Goal: Task Accomplishment & Management: Manage account settings

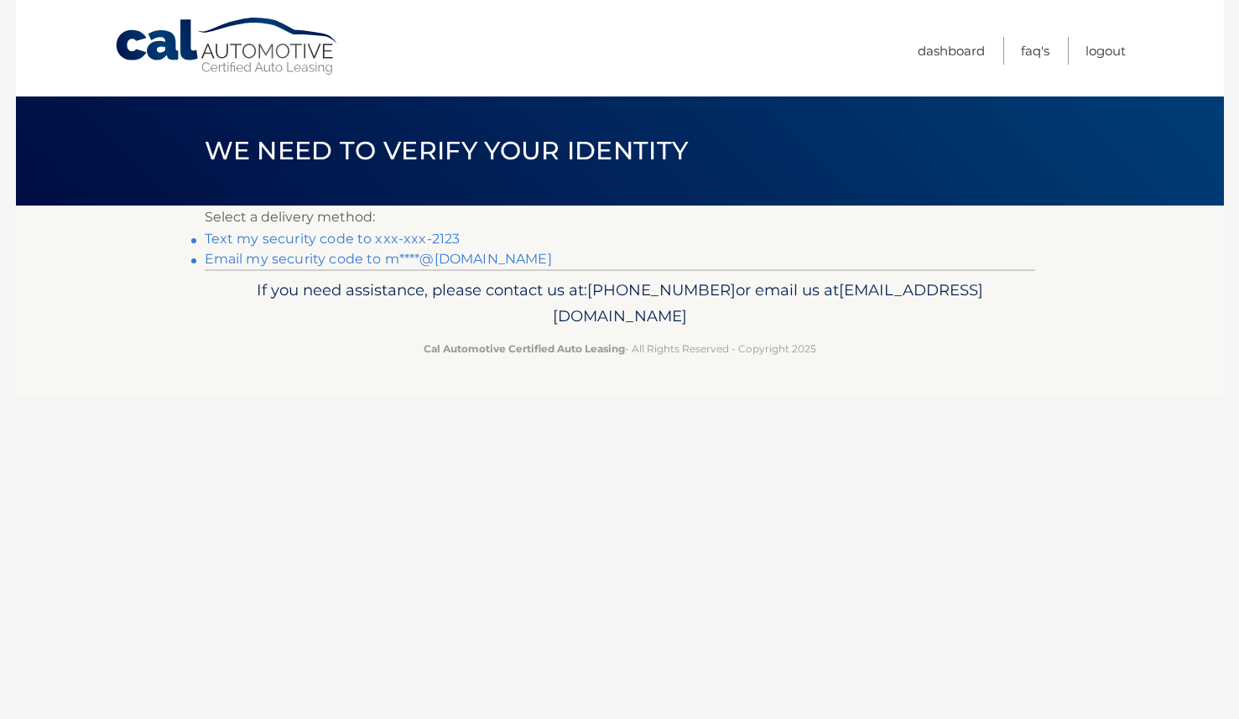
click at [374, 236] on link "Text my security code to xxx-xxx-2123" at bounding box center [333, 239] width 256 height 16
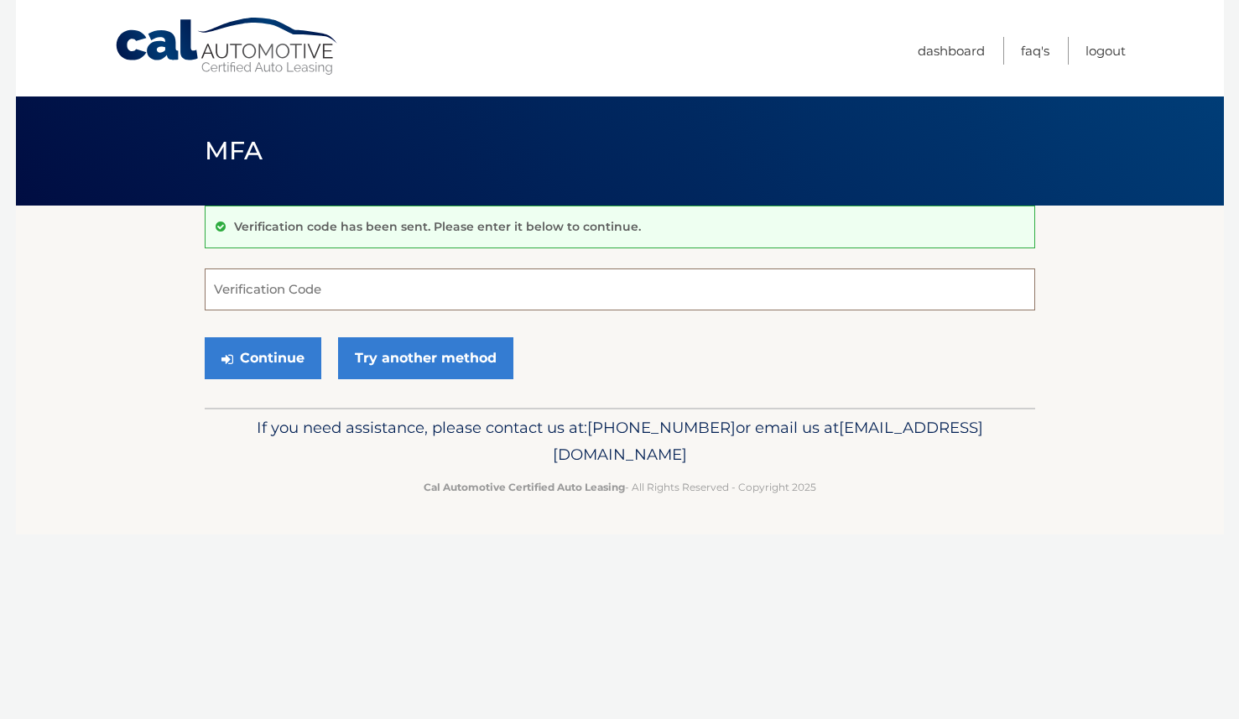
click at [430, 296] on input "Verification Code" at bounding box center [620, 289] width 831 height 42
type input "922815"
click at [205, 337] on button "Continue" at bounding box center [263, 358] width 117 height 42
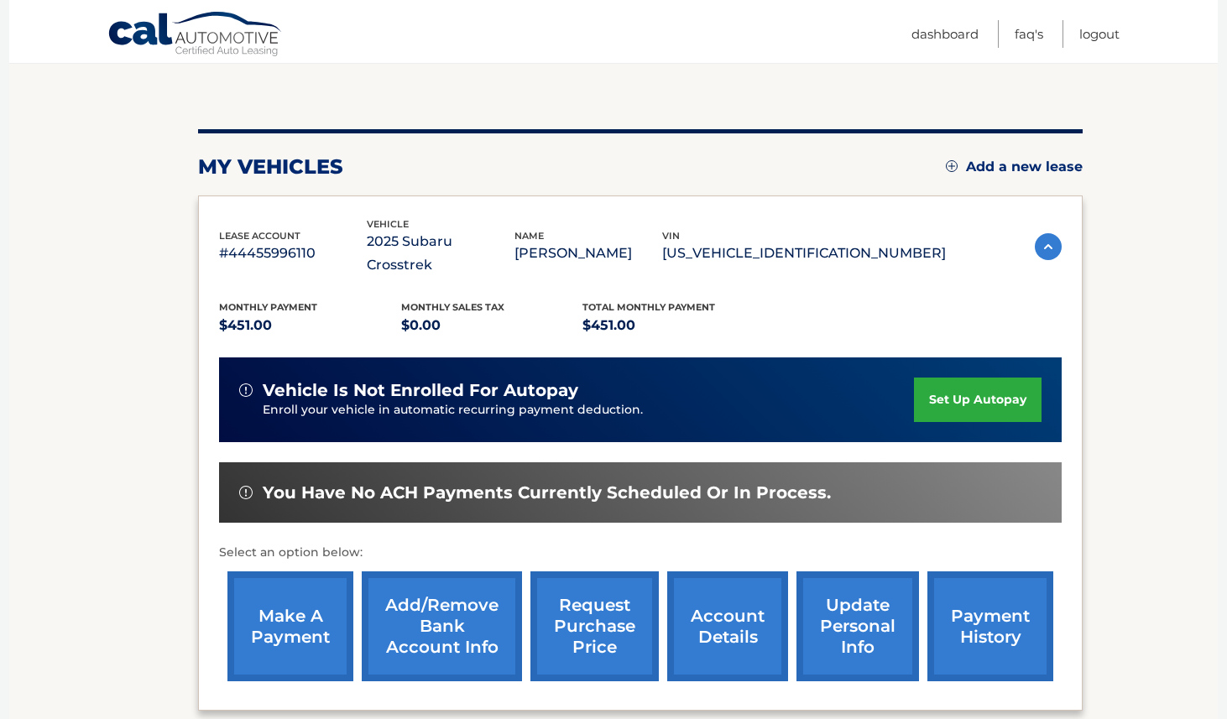
scroll to position [130, 0]
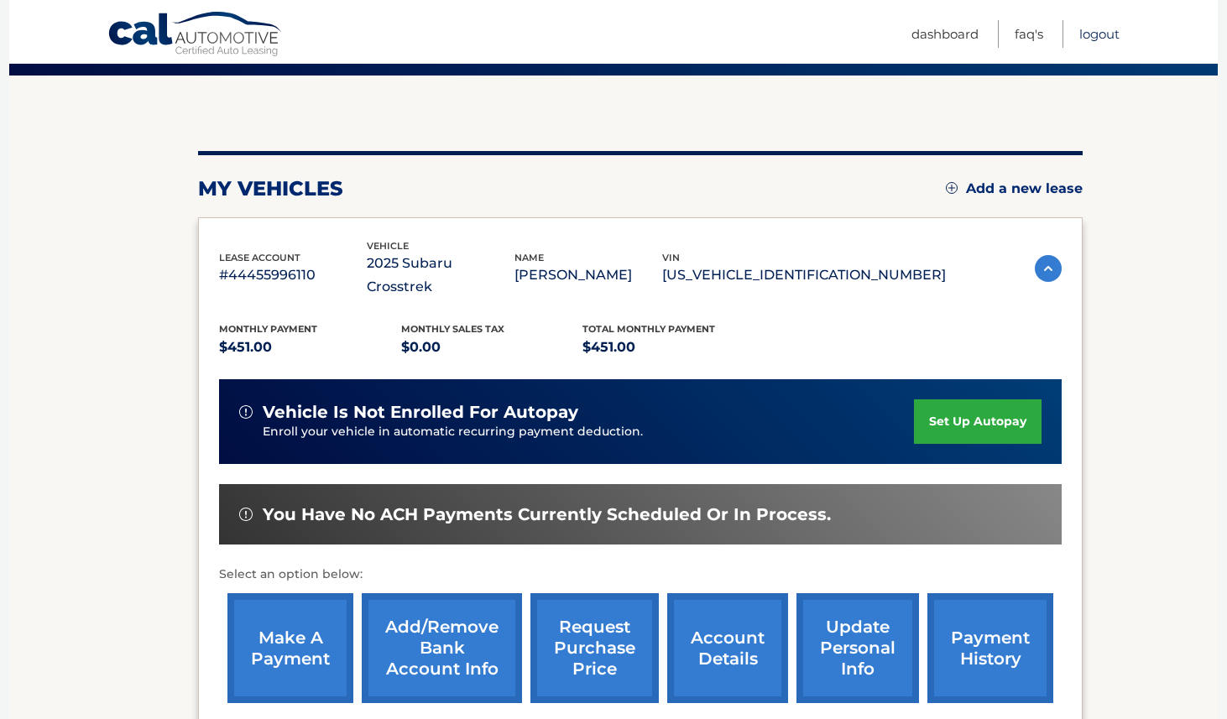
click at [1095, 35] on link "Logout" at bounding box center [1099, 34] width 40 height 28
